Goal: Information Seeking & Learning: Understand process/instructions

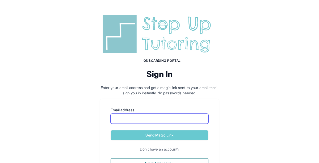
click at [135, 118] on input "Email address" at bounding box center [159, 119] width 98 height 10
type input "**********"
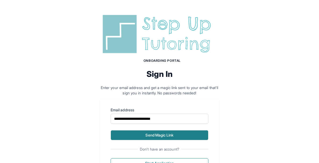
click at [141, 136] on button "Send Magic Link" at bounding box center [159, 135] width 98 height 10
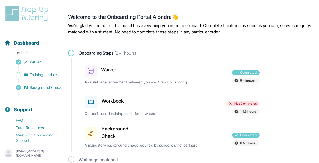
click at [115, 110] on div "Workbook Not Completed 1-1.5 hours Our self-paced training guide for new tutors" at bounding box center [201, 104] width 234 height 31
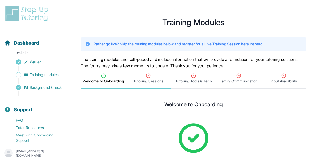
click at [145, 81] on span "Tutoring Sessions" at bounding box center [148, 81] width 30 height 5
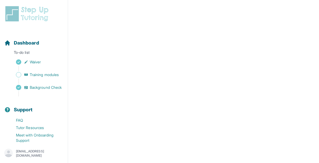
scroll to position [237, 0]
